Goal: Book appointment/travel/reservation

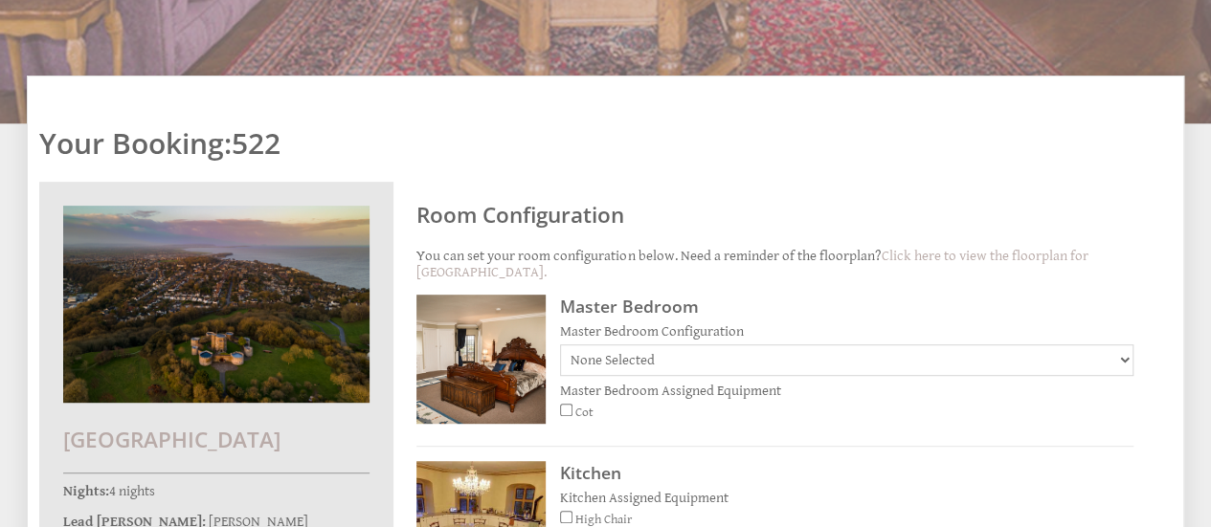
scroll to position [386, 0]
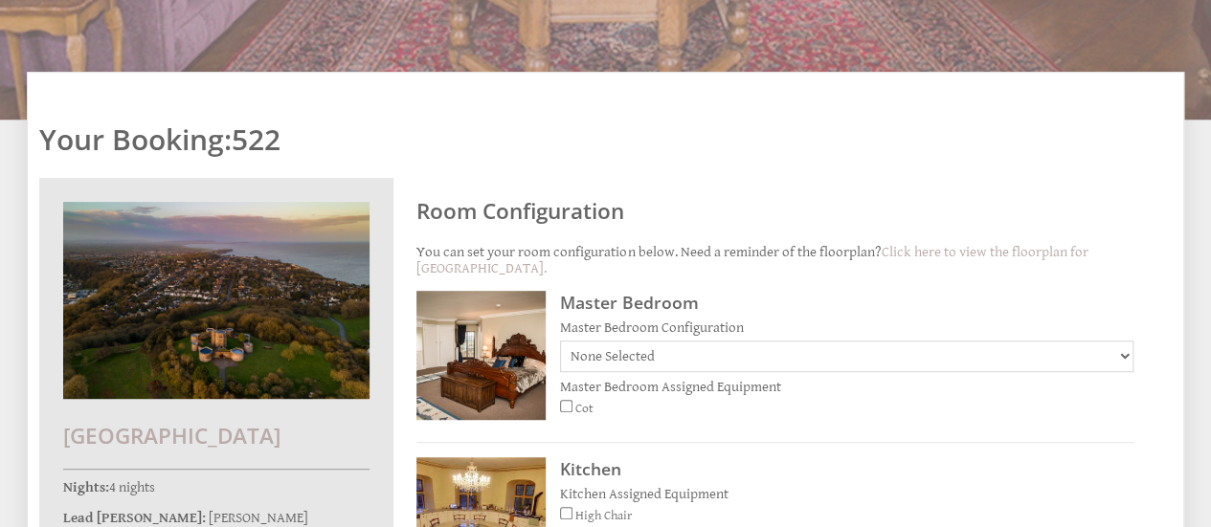
click at [848, 341] on select "None Selected Super Kingsized bed with room for additional fold out beds/cot be…" at bounding box center [846, 357] width 573 height 32
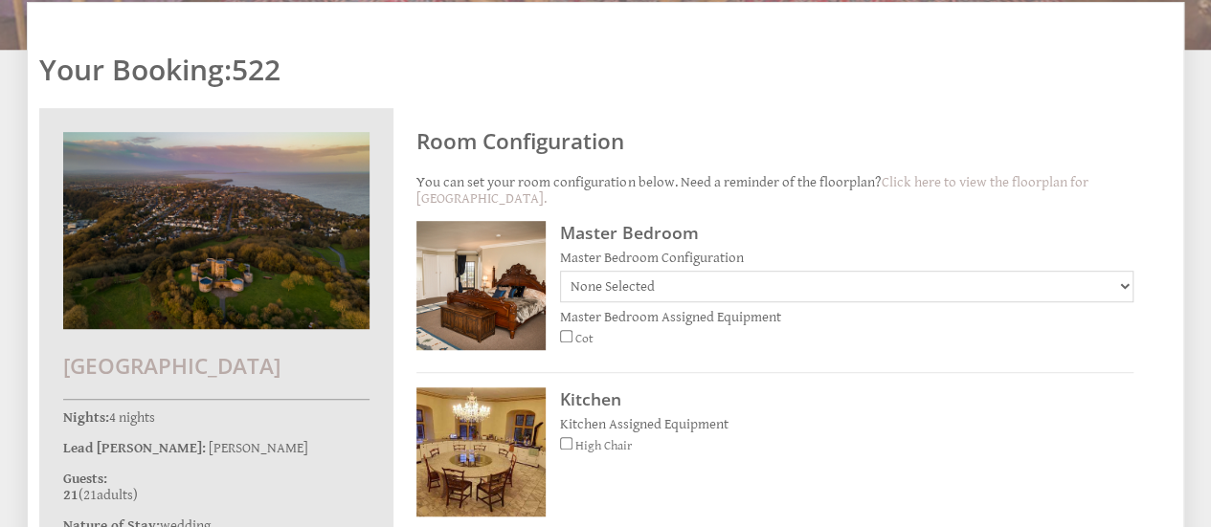
scroll to position [499, 0]
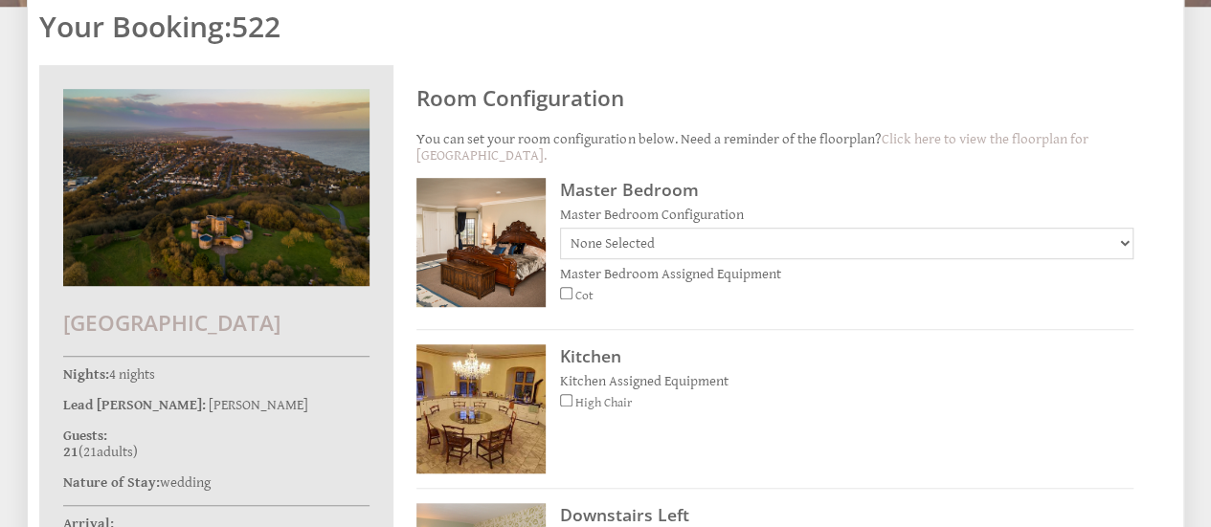
click at [821, 228] on select "None Selected Super Kingsized bed with room for additional fold out beds/cot be…" at bounding box center [846, 244] width 573 height 32
select select "133"
click at [560, 228] on select "None Selected Super Kingsized bed with room for additional fold out beds/cot be…" at bounding box center [846, 244] width 573 height 32
click at [563, 287] on input "Cot" at bounding box center [566, 293] width 12 height 12
checkbox input "true"
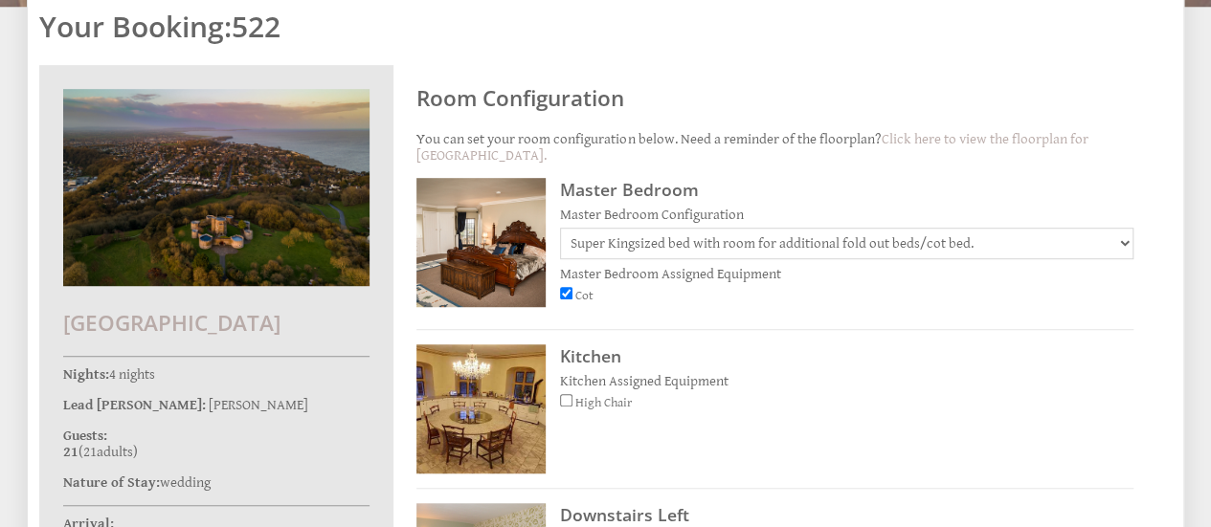
click at [567, 394] on input "High Chair" at bounding box center [566, 400] width 12 height 12
checkbox input "true"
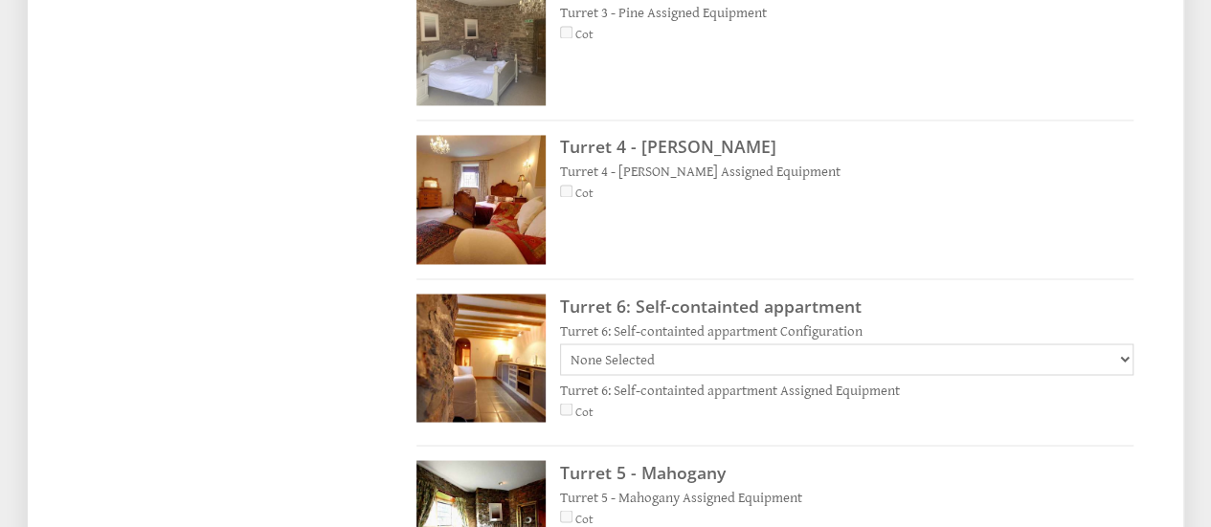
scroll to position [1568, 0]
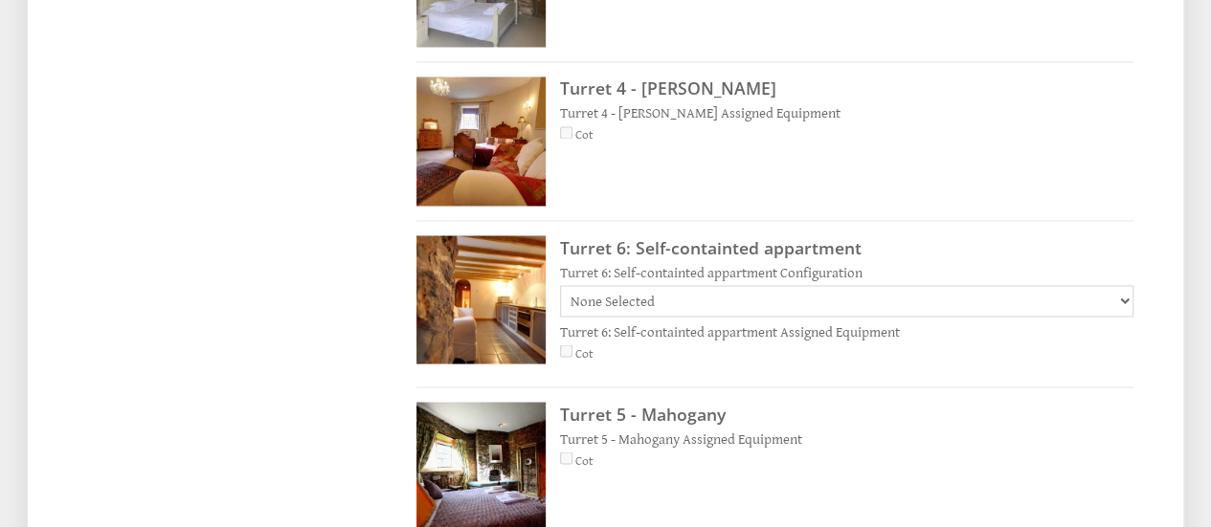
click at [754, 264] on div "Turret 6: Self-containted appartment Configuration None Selected Check in/out w…" at bounding box center [846, 290] width 573 height 53
click at [762, 285] on select "None Selected Check in/out will depend your arrival/departure date, depending o…" at bounding box center [846, 301] width 573 height 32
select select "135"
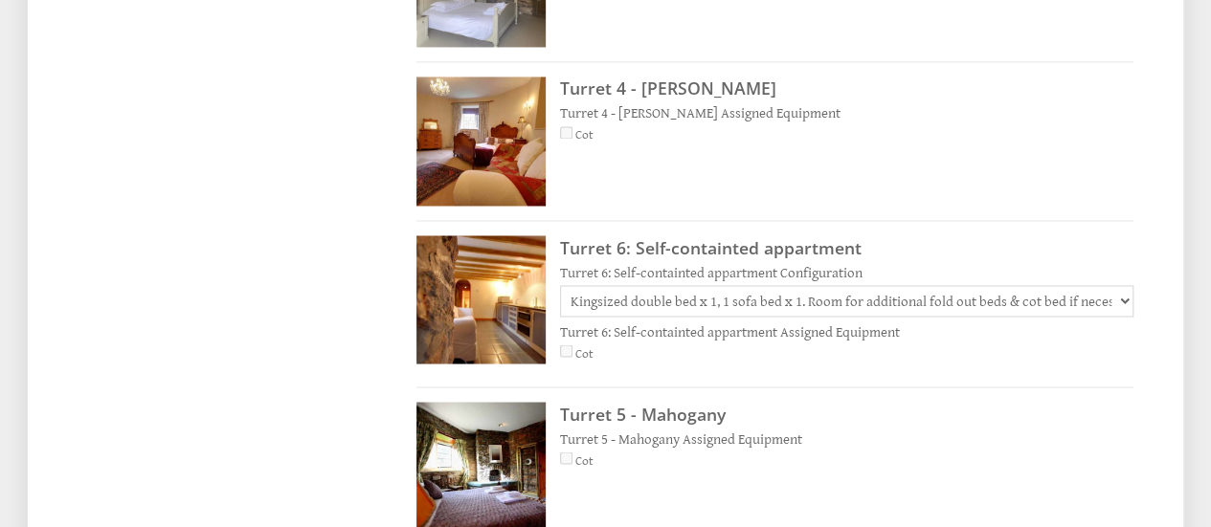
click at [560, 285] on select "None Selected Check in/out will depend your arrival/departure date, depending o…" at bounding box center [846, 301] width 573 height 32
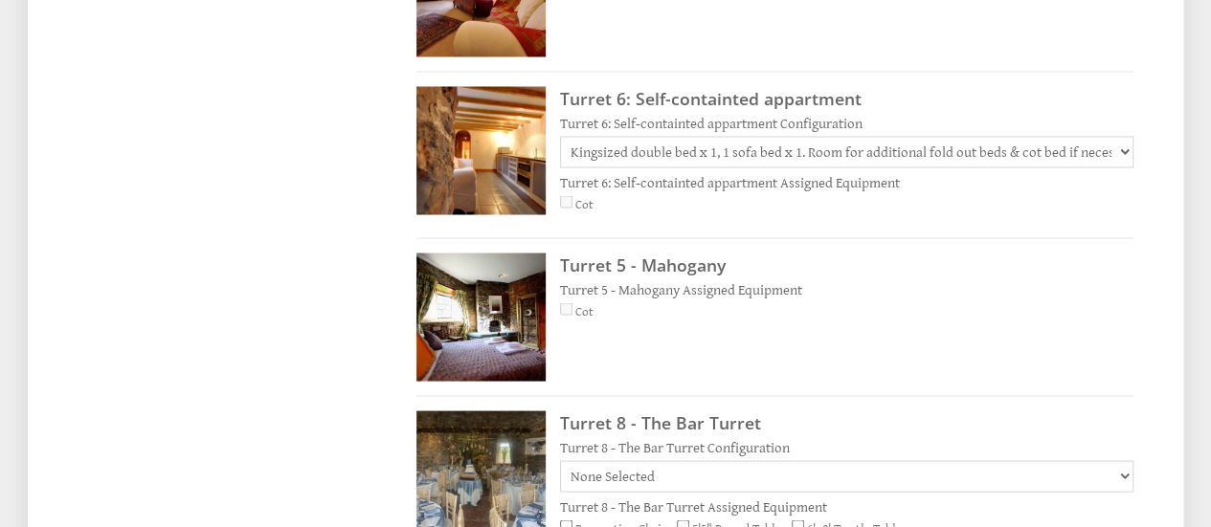
scroll to position [1742, 0]
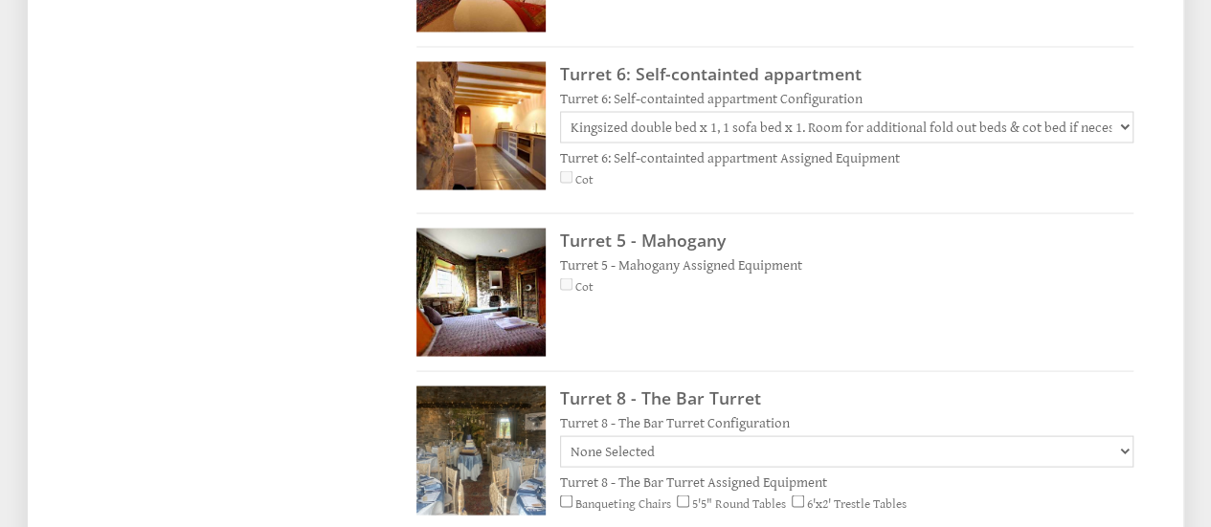
click at [558, 228] on div "Turret 5 - Mahogany Turret 5 - Mahogany Assigned Equipment Cot" at bounding box center [774, 300] width 717 height 145
click at [686, 495] on input "5'5" Round Tables" at bounding box center [683, 501] width 12 height 12
checkbox input "true"
click at [798, 495] on input "6'x2' Trestle Tables" at bounding box center [798, 501] width 12 height 12
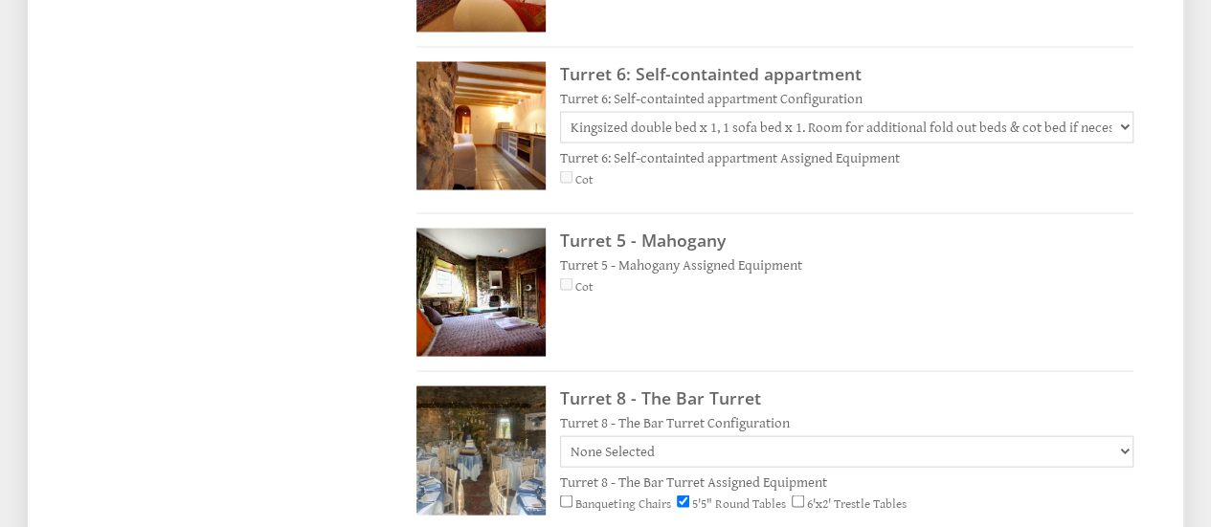
checkbox input "true"
click at [570, 495] on input "Banqueting Chairs" at bounding box center [566, 501] width 12 height 12
checkbox input "true"
click at [626, 436] on select "None Selected Reception x 80 Dining up to 40 sit down Theatre Style x 60 Boardr…" at bounding box center [846, 452] width 573 height 32
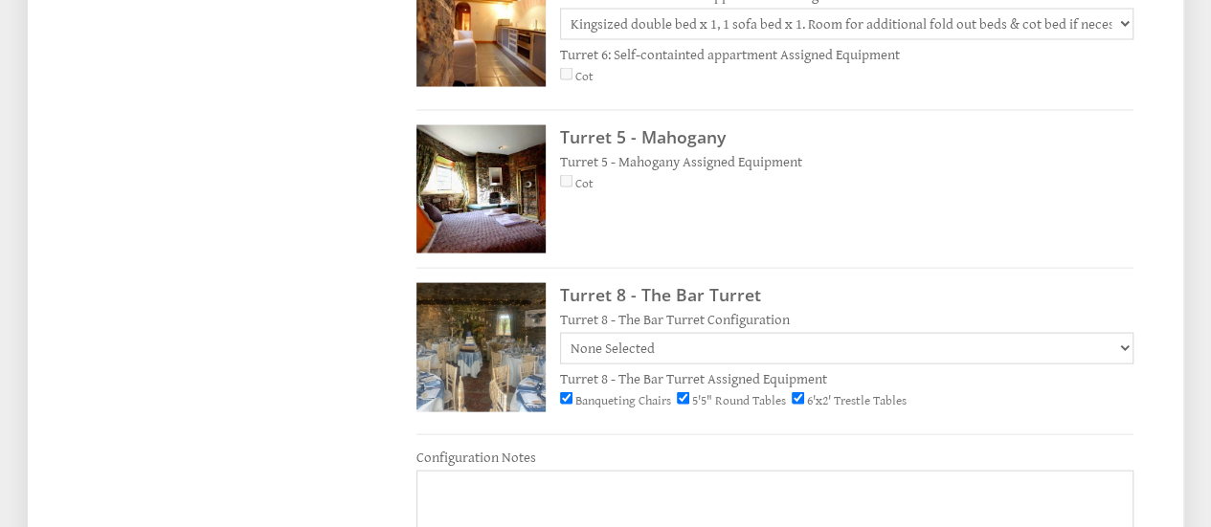
scroll to position [1851, 0]
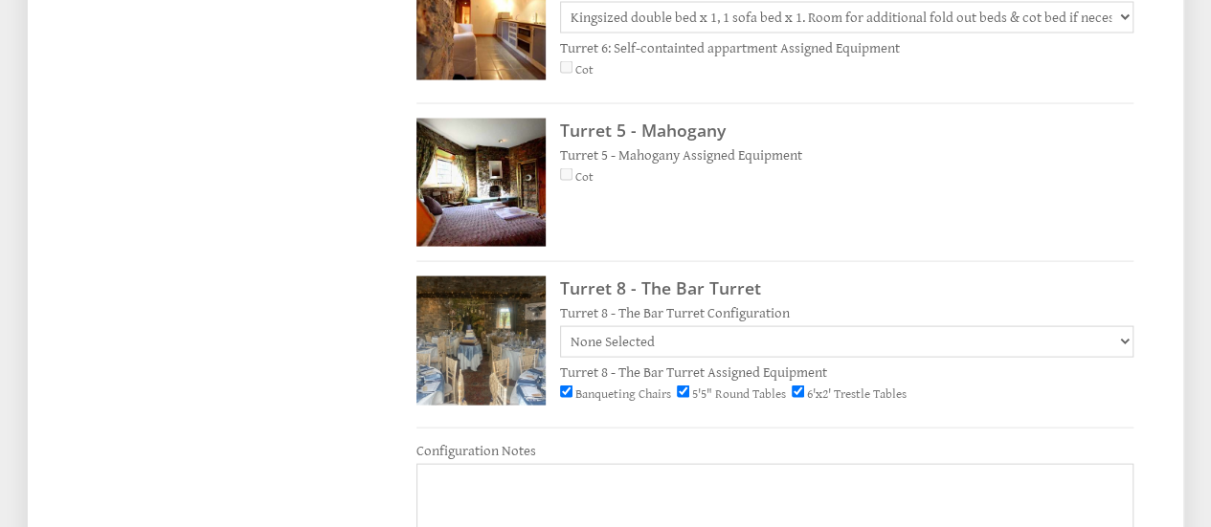
click at [824, 326] on select "None Selected Reception x 80 Dining up to 40 sit down Theatre Style x 60 Boardr…" at bounding box center [846, 342] width 573 height 32
click at [560, 326] on select "None Selected Reception x 80 Dining up to 40 sit down Theatre Style x 60 Boardr…" at bounding box center [846, 342] width 573 height 32
click at [733, 326] on select "None Selected Reception x 80 Dining up to 40 sit down Theatre Style x 60 Boardr…" at bounding box center [846, 342] width 573 height 32
select select "558"
click at [560, 326] on select "None Selected Reception x 80 Dining up to 40 sit down Theatre Style x 60 Boardr…" at bounding box center [846, 342] width 573 height 32
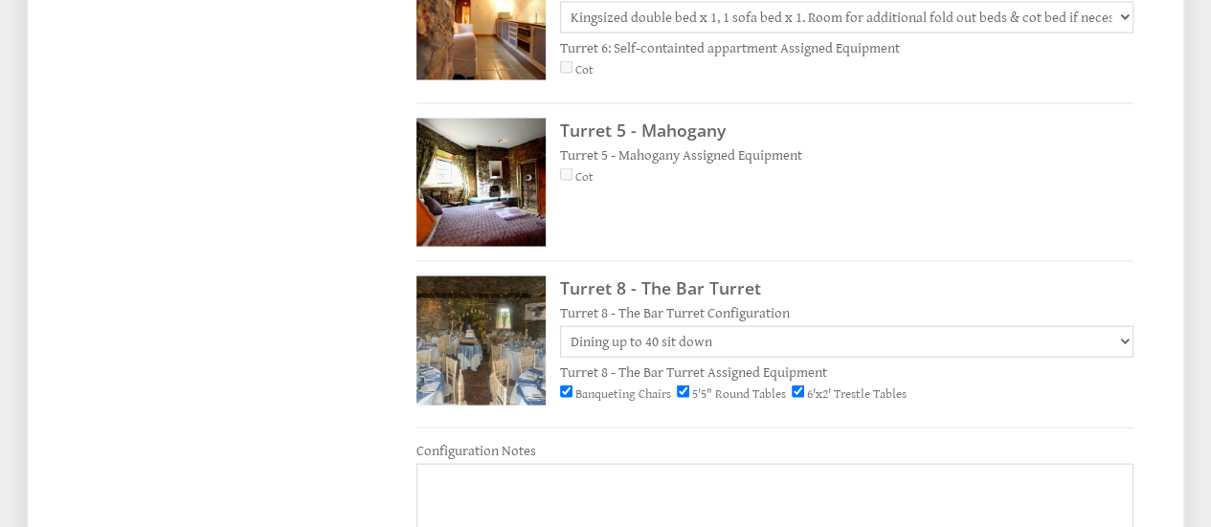
click at [724, 326] on select "None Selected Reception x 80 Dining up to 40 sit down Theatre Style x 60 Boardr…" at bounding box center [846, 342] width 573 height 32
click at [560, 326] on select "None Selected Reception x 80 Dining up to 40 sit down Theatre Style x 60 Boardr…" at bounding box center [846, 342] width 573 height 32
click at [710, 326] on select "None Selected Reception x 80 Dining up to 40 sit down Theatre Style x 60 Boardr…" at bounding box center [846, 342] width 573 height 32
click at [486, 464] on textarea "Configuration Notes" at bounding box center [774, 512] width 717 height 96
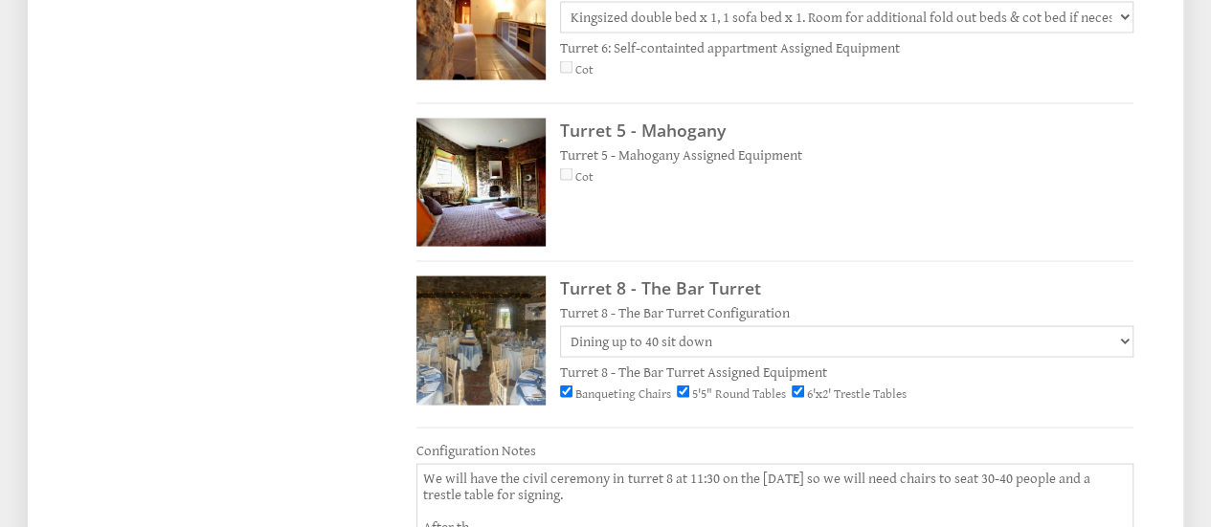
click at [1049, 464] on textarea "We will have the civil ceremony in turret 8 at 11:30 on the [DATE] so we will n…" at bounding box center [774, 512] width 717 height 96
click at [493, 464] on textarea "We will have the civil ceremony in turret 8 at 11:30 on the [DATE] so we will n…" at bounding box center [774, 512] width 717 height 96
click at [808, 326] on select "None Selected Reception x 80 Dining up to 40 sit down Theatre Style x 60 Boardr…" at bounding box center [846, 342] width 573 height 32
click at [864, 305] on label "Turret 8 - The Bar Turret Configuration" at bounding box center [846, 313] width 573 height 16
click at [864, 326] on select "None Selected Reception x 80 Dining up to 40 sit down Theatre Style x 60 Boardr…" at bounding box center [846, 342] width 573 height 32
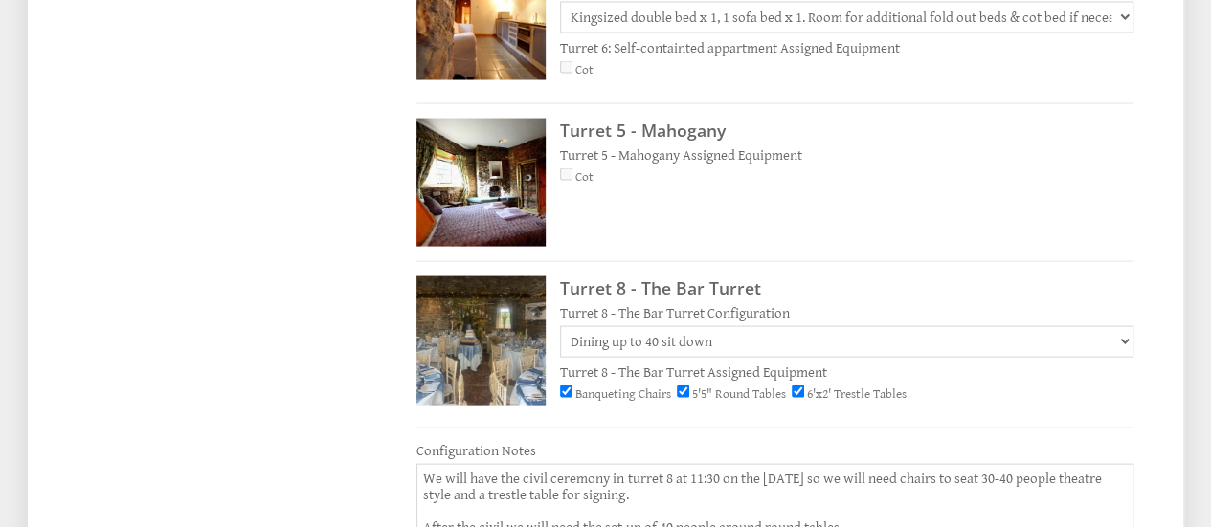
click at [812, 326] on select "None Selected Reception x 80 Dining up to 40 sit down Theatre Style x 60 Boardr…" at bounding box center [846, 342] width 573 height 32
click at [858, 277] on h3 "Turret 8 - The Bar Turret" at bounding box center [846, 288] width 573 height 23
click at [859, 464] on textarea "We will have the civil ceremony in turret 8 at 11:30 on the [DATE] so we will n…" at bounding box center [774, 512] width 717 height 96
click at [660, 464] on textarea "We will have the civil ceremony in turret 8 at 11:30 on the [DATE] so we will n…" at bounding box center [774, 512] width 717 height 96
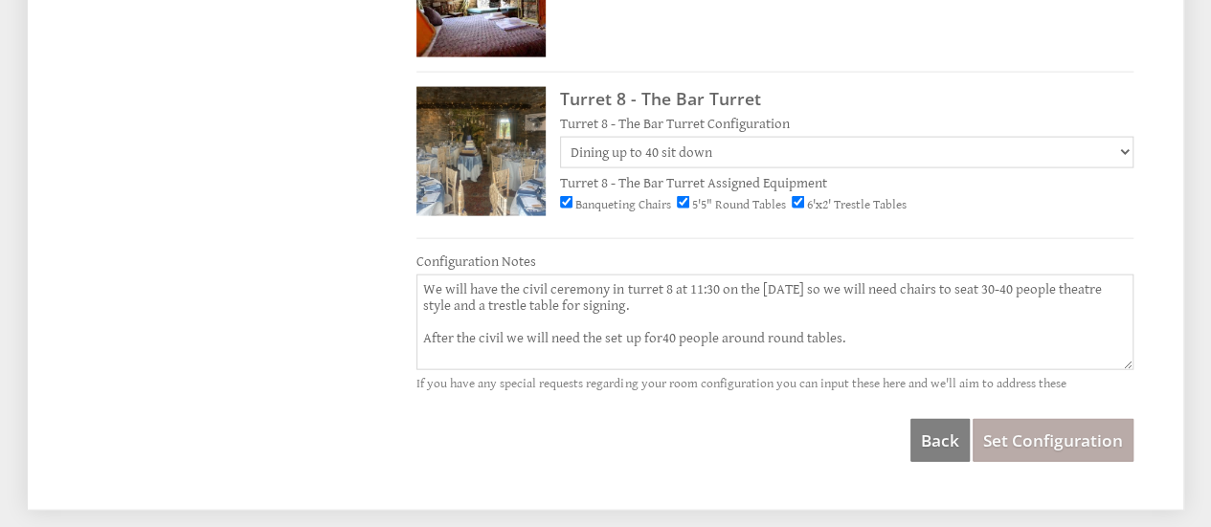
scroll to position [2062, 0]
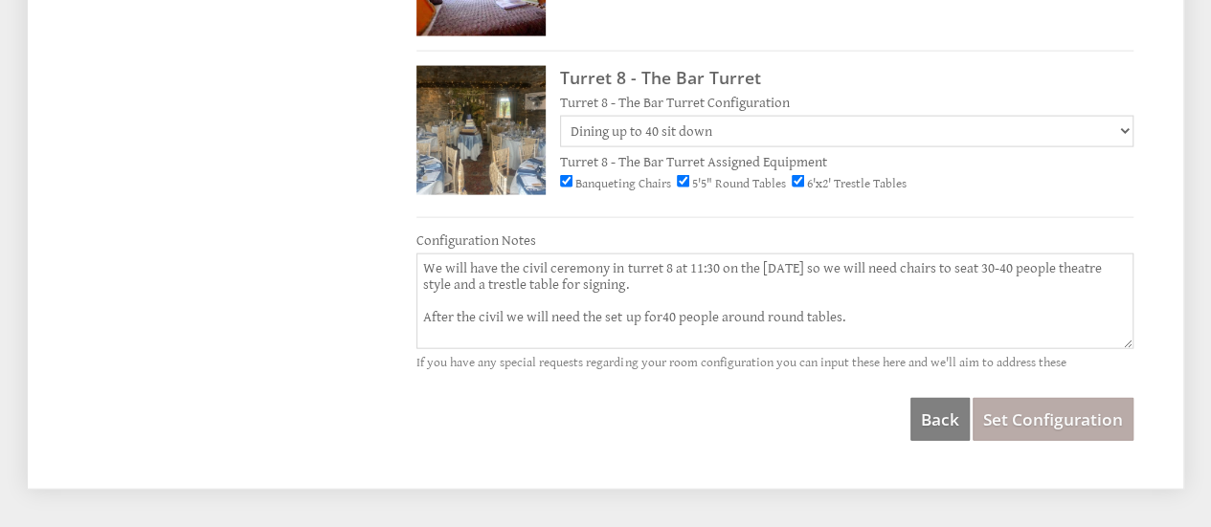
click at [644, 254] on textarea "We will have the civil ceremony in turret 8 at 11:30 on the [DATE] so we will n…" at bounding box center [774, 302] width 717 height 96
click at [963, 254] on textarea "We will have the civil ceremony in turret 8 at 11:30 on the [DATE] so we will n…" at bounding box center [774, 302] width 717 height 96
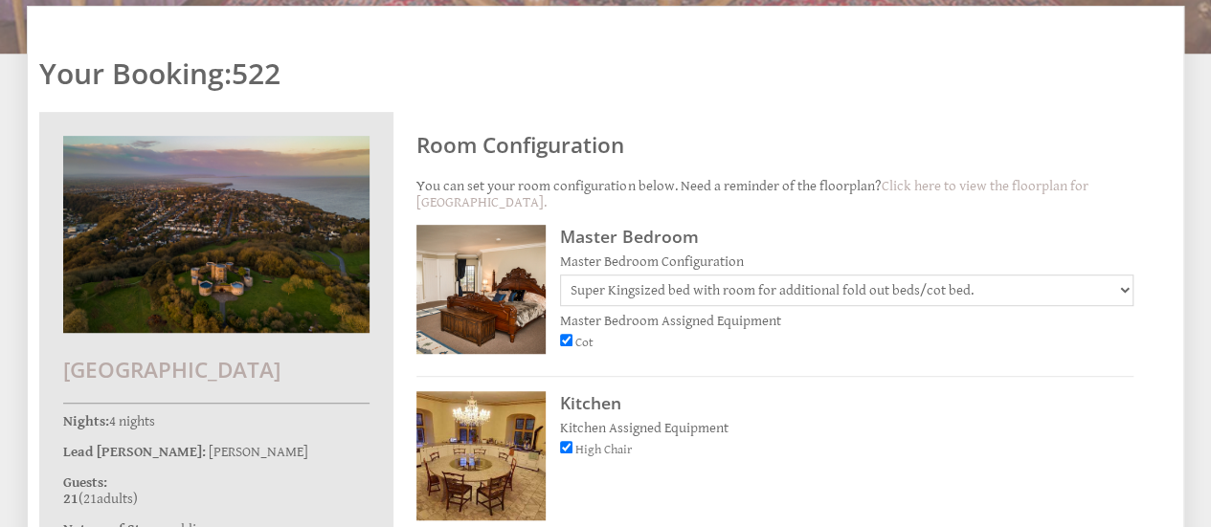
scroll to position [459, 0]
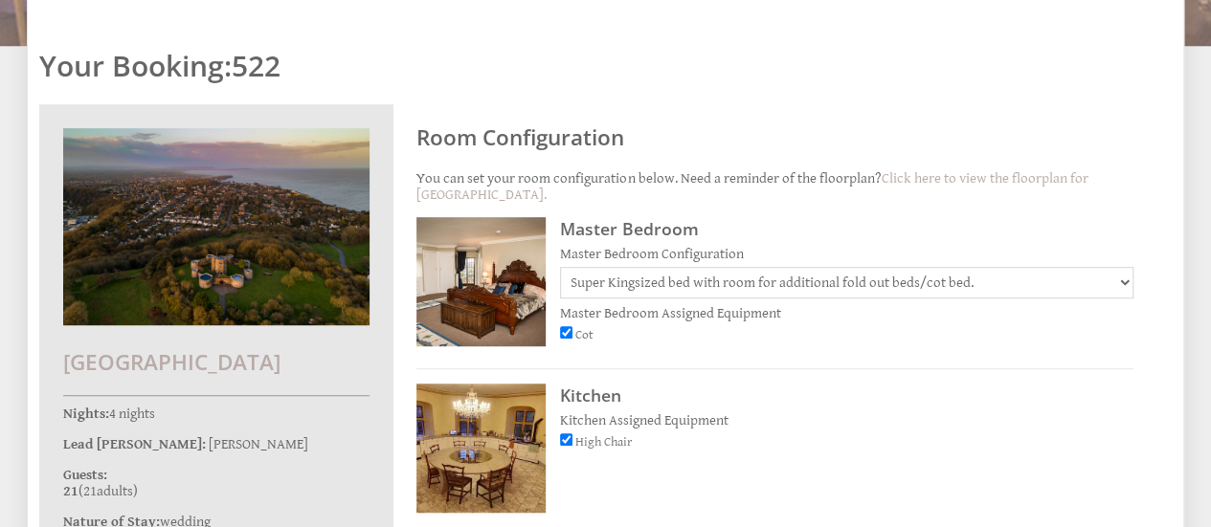
type textarea "We will have the civil ceremony in turret 8 at 11:30 on the [DATE] so we will n…"
click at [568, 326] on input "Cot" at bounding box center [566, 332] width 12 height 12
checkbox input "false"
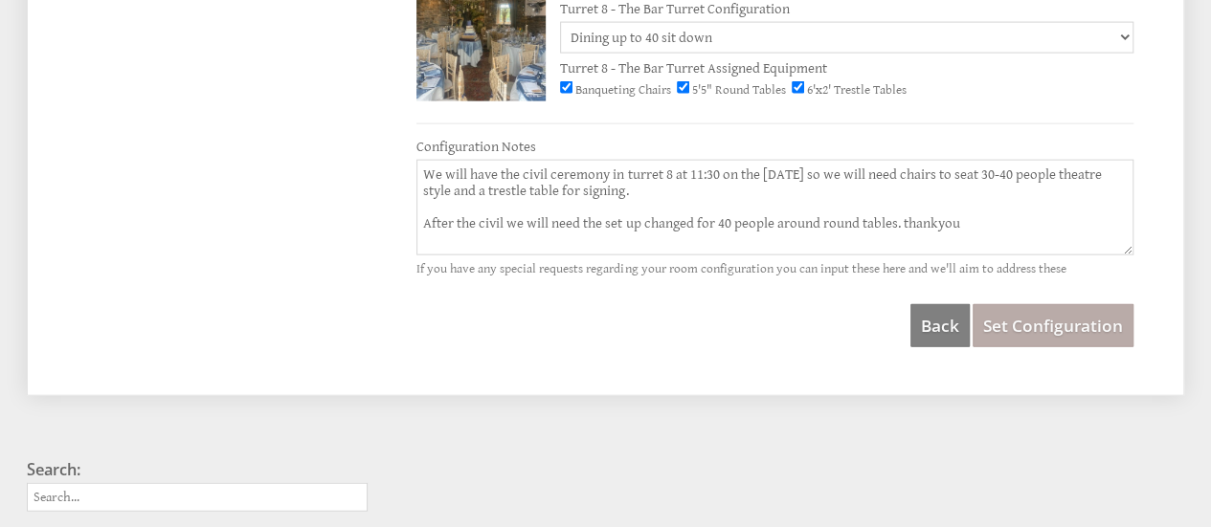
scroll to position [2152, 0]
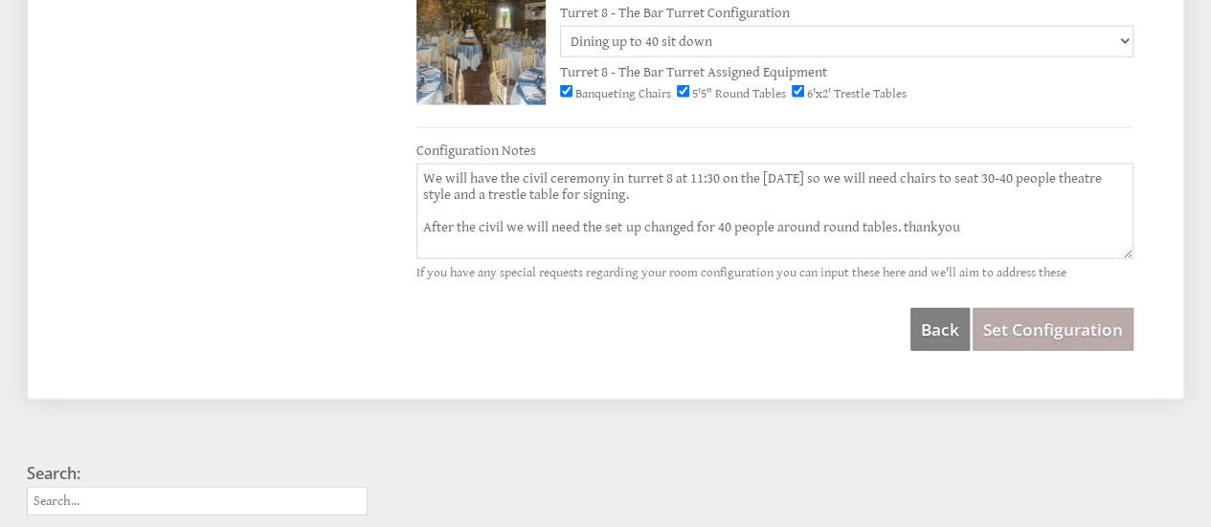
click at [974, 164] on textarea "We will have the civil ceremony in turret 8 at 11:30 on the [DATE] so we will n…" at bounding box center [774, 212] width 717 height 96
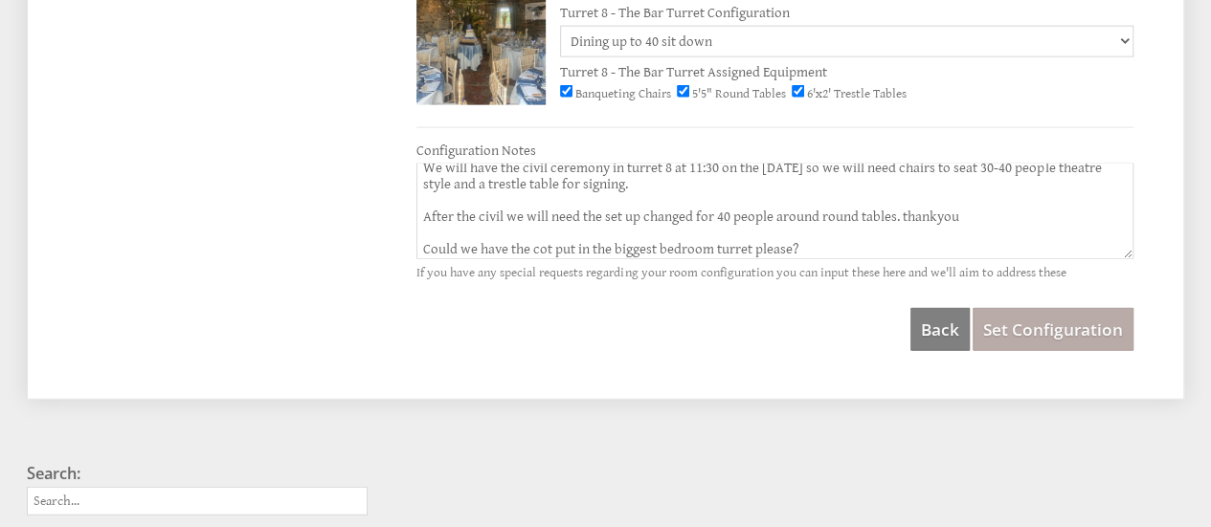
click at [592, 173] on textarea "We will have the civil ceremony in turret 8 at 11:30 on the [DATE] so we will n…" at bounding box center [774, 212] width 717 height 96
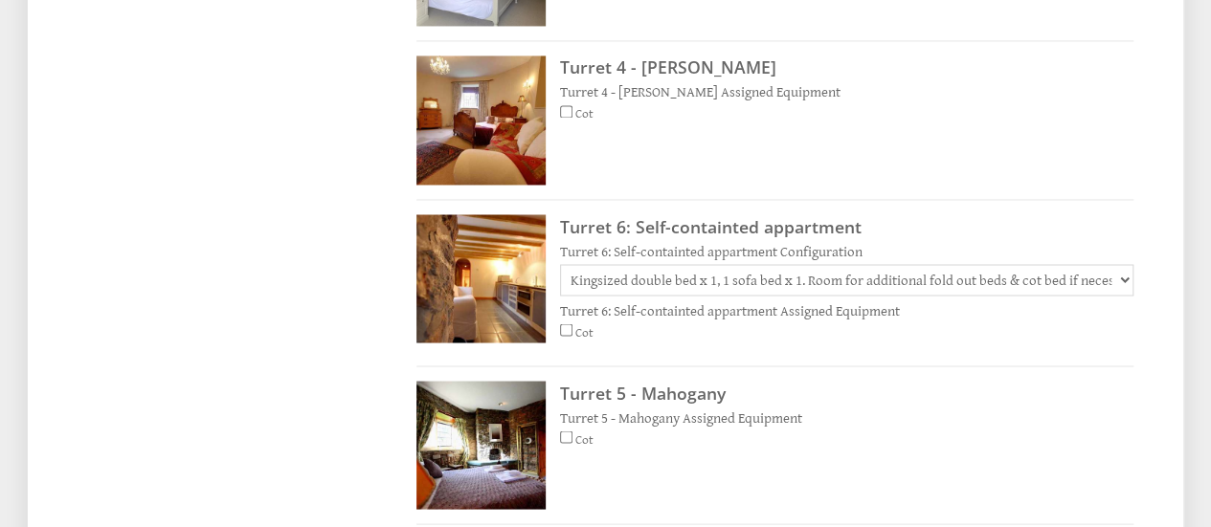
scroll to position [1585, 0]
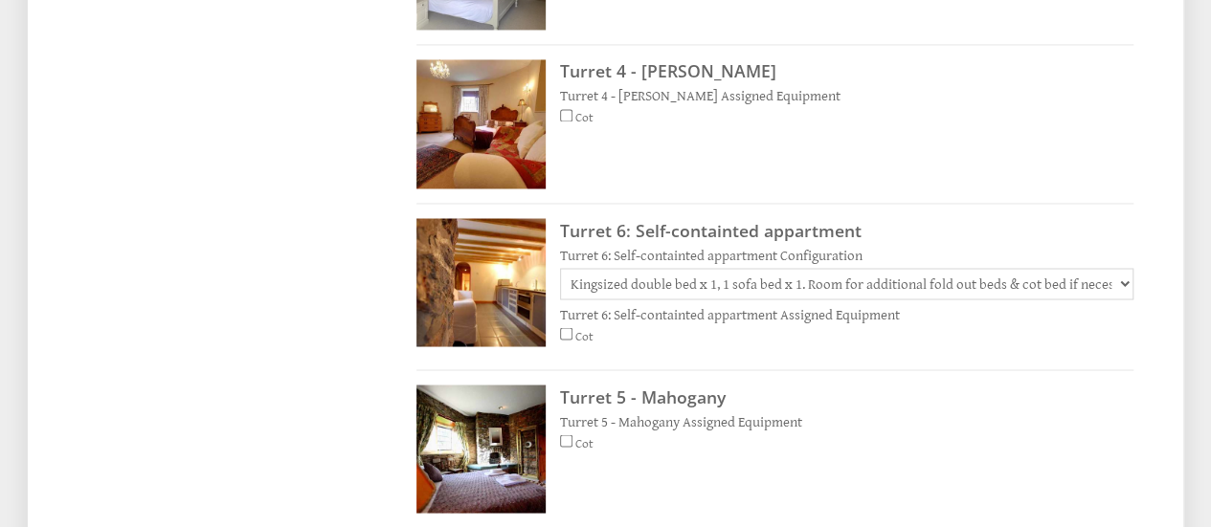
type textarea "We will have the civil ceremony in turret 8 at 11:30 on the [DATE] so we will n…"
click at [572, 109] on div "Cot" at bounding box center [846, 119] width 573 height 21
click at [566, 109] on input "Cot" at bounding box center [566, 115] width 12 height 12
checkbox input "true"
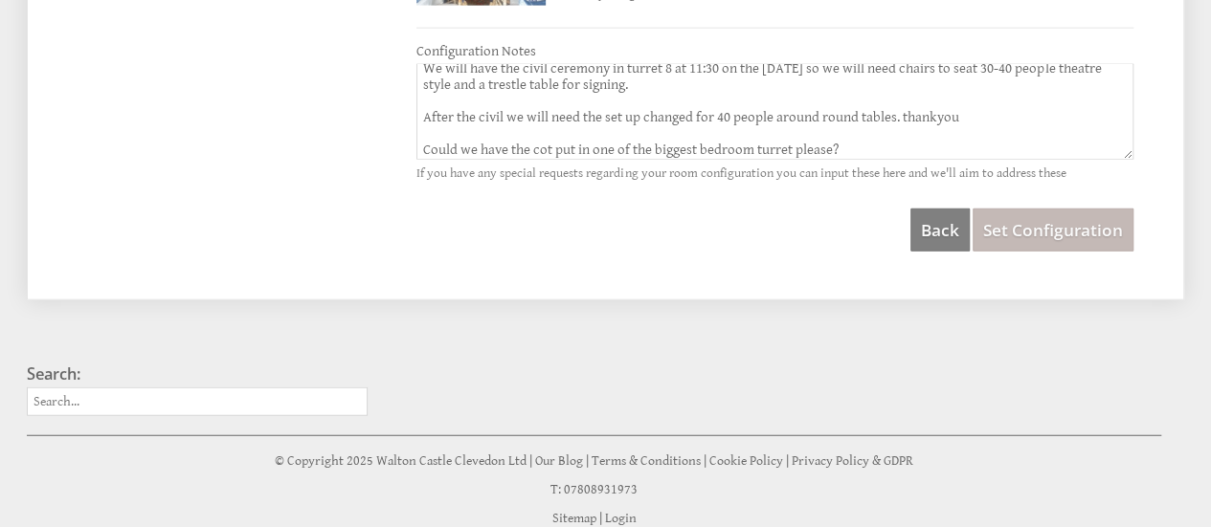
click at [1056, 219] on span "Set Configuration" at bounding box center [1053, 230] width 140 height 22
